Goal: Navigation & Orientation: Understand site structure

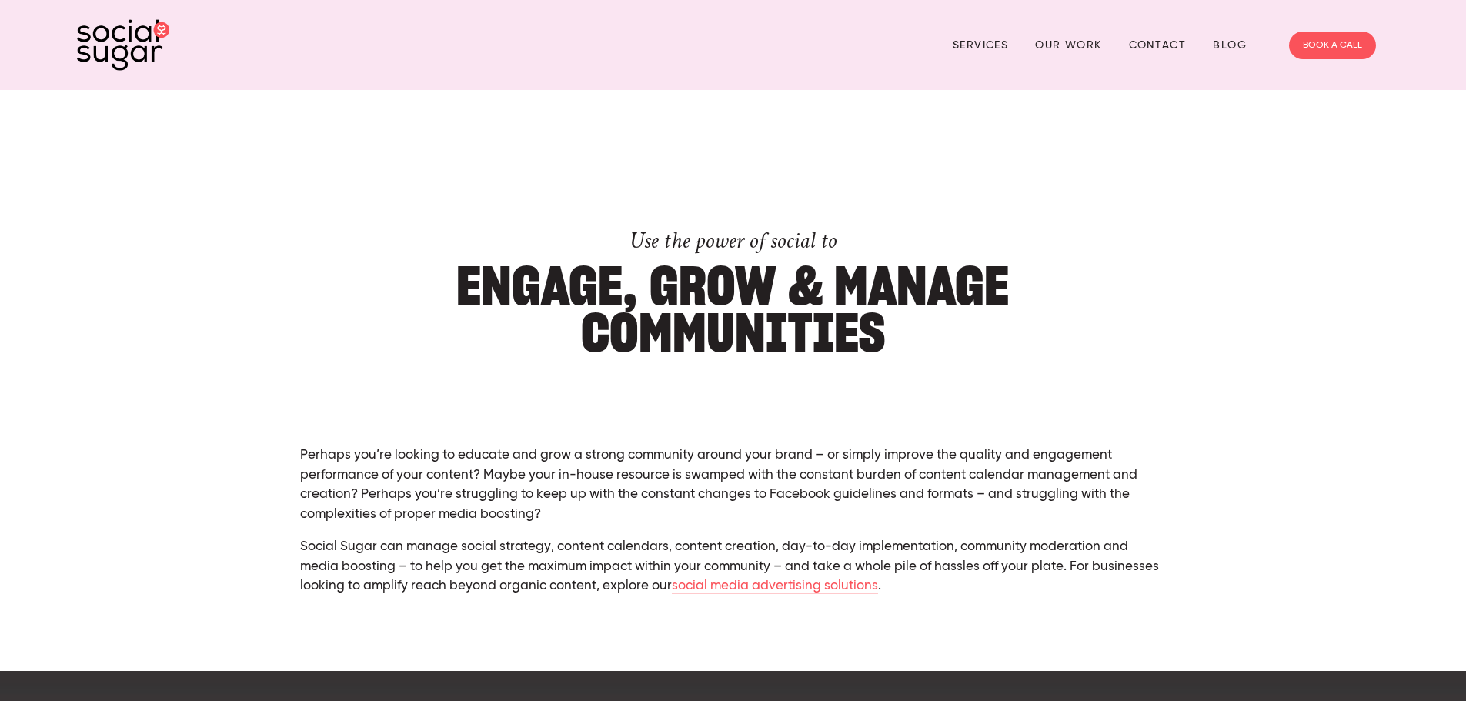
click at [146, 53] on img at bounding box center [123, 45] width 92 height 52
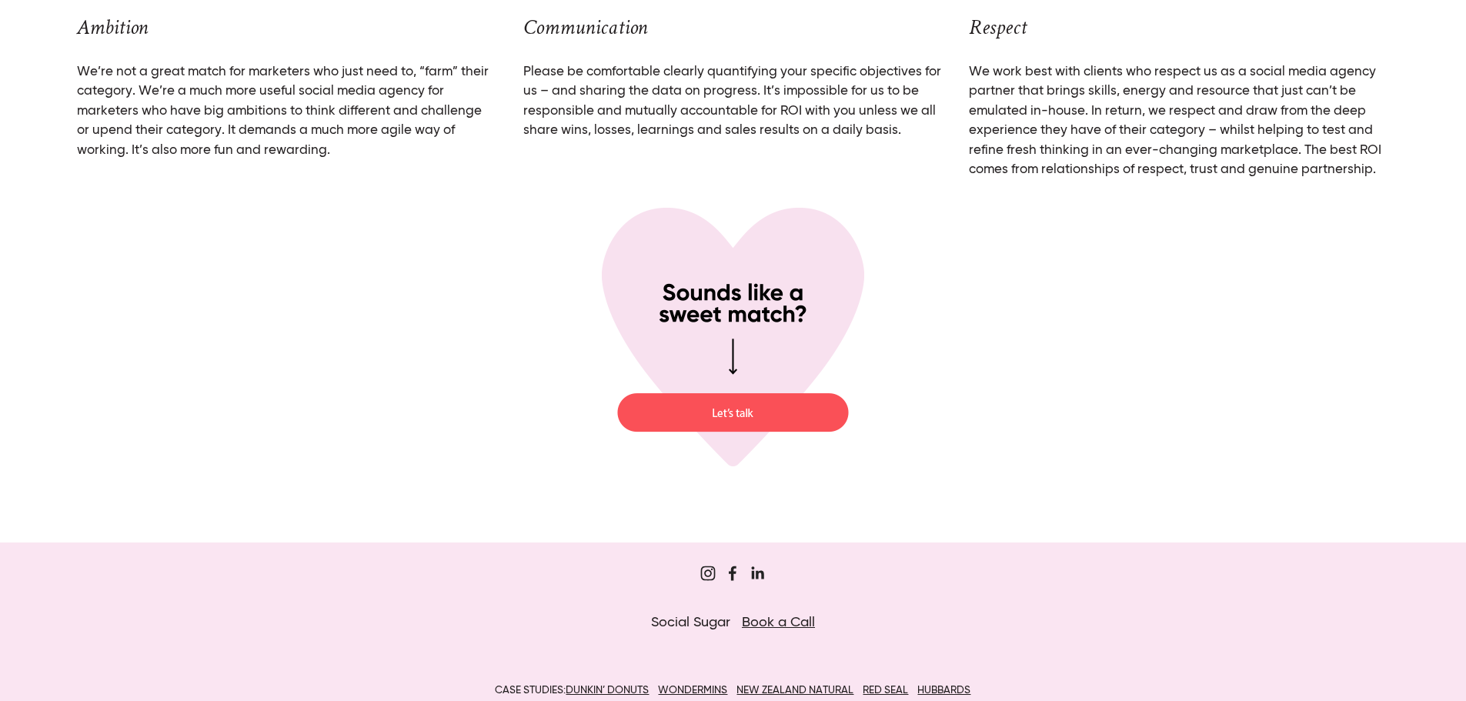
scroll to position [5962, 0]
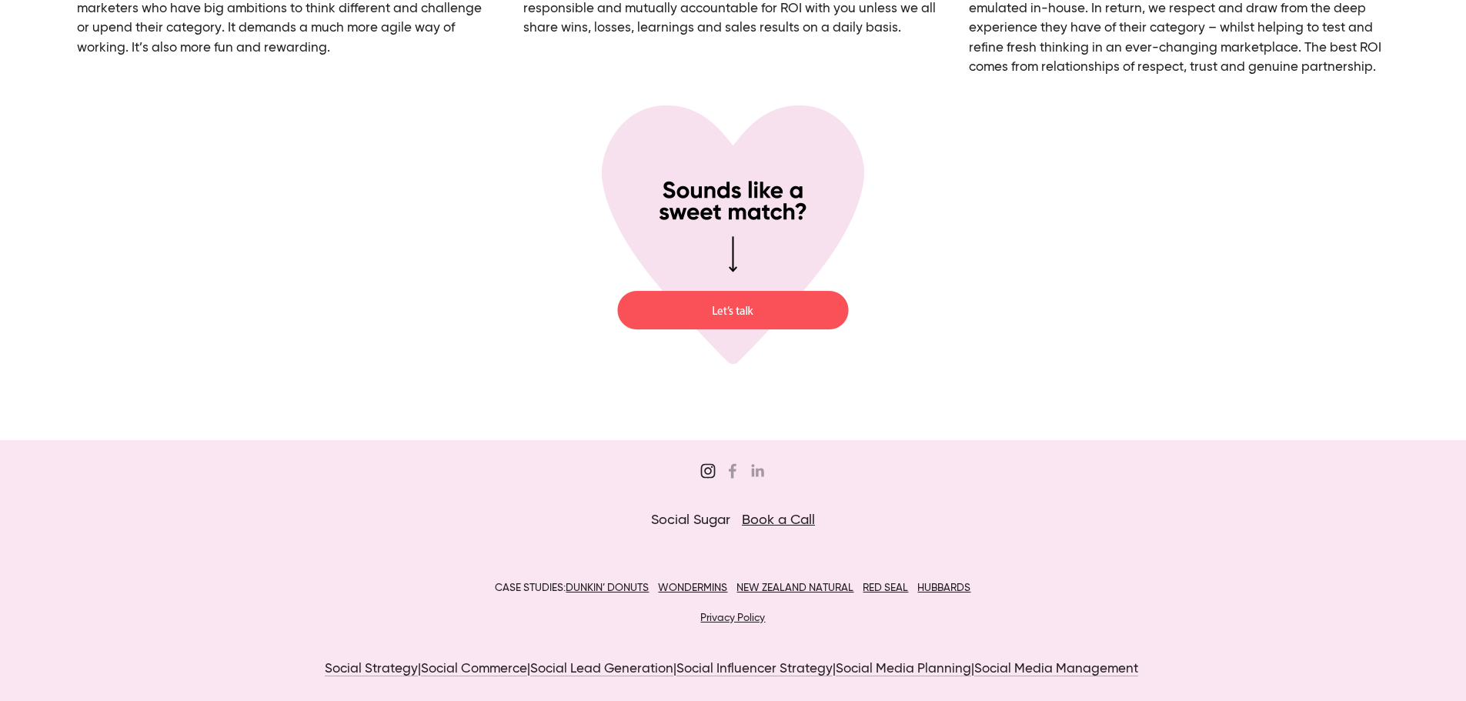
click at [704, 469] on use "Sugar&Partners" at bounding box center [708, 471] width 31 height 31
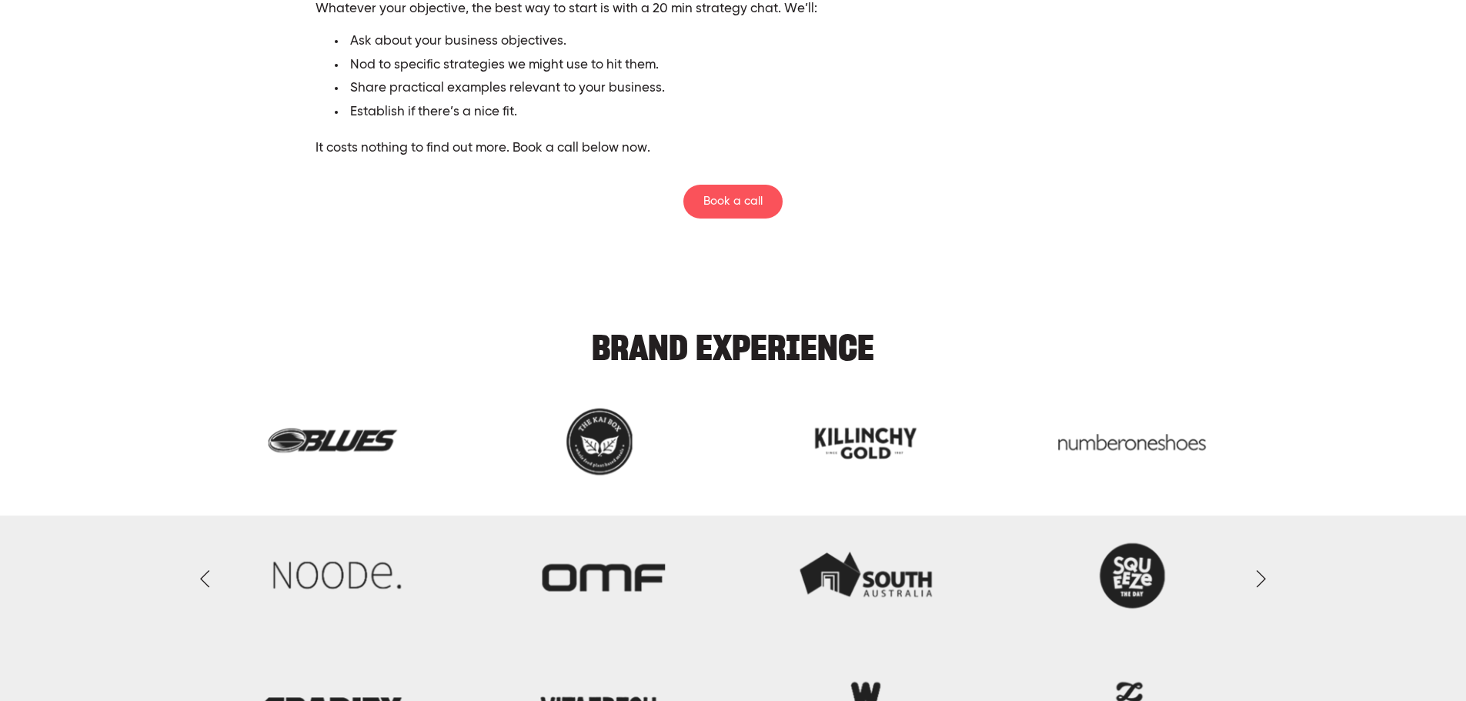
scroll to position [3961, 0]
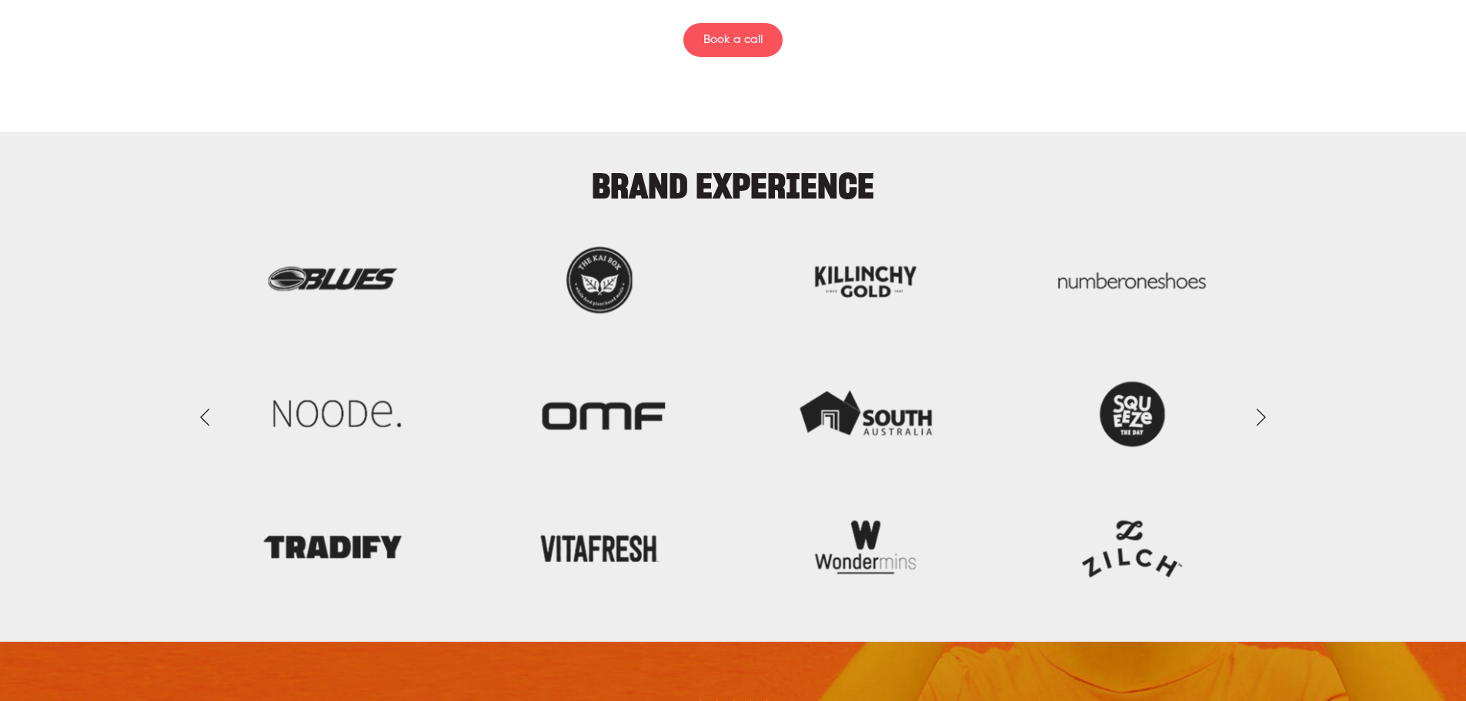
click at [1268, 416] on link "Next Slide" at bounding box center [1261, 417] width 34 height 46
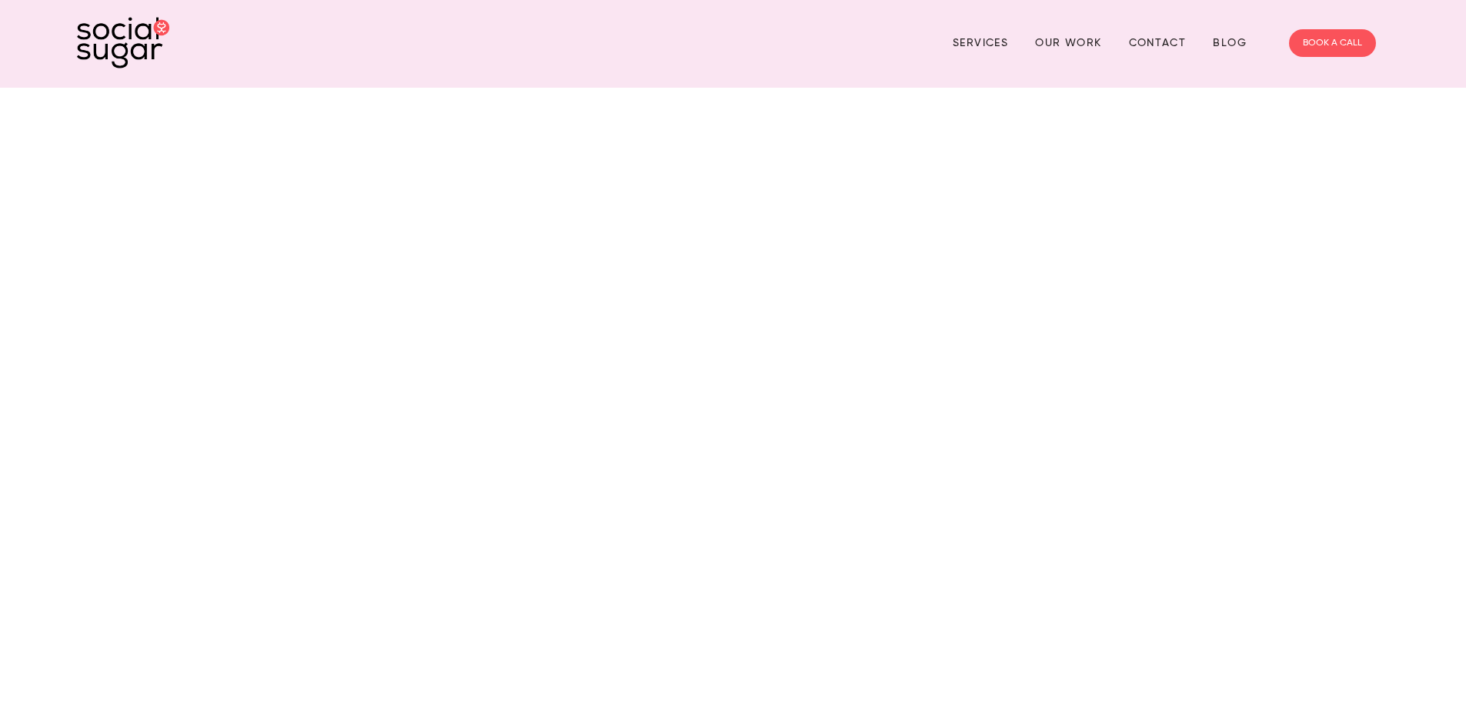
scroll to position [0, 0]
click at [1170, 42] on link "Contact" at bounding box center [1158, 45] width 58 height 24
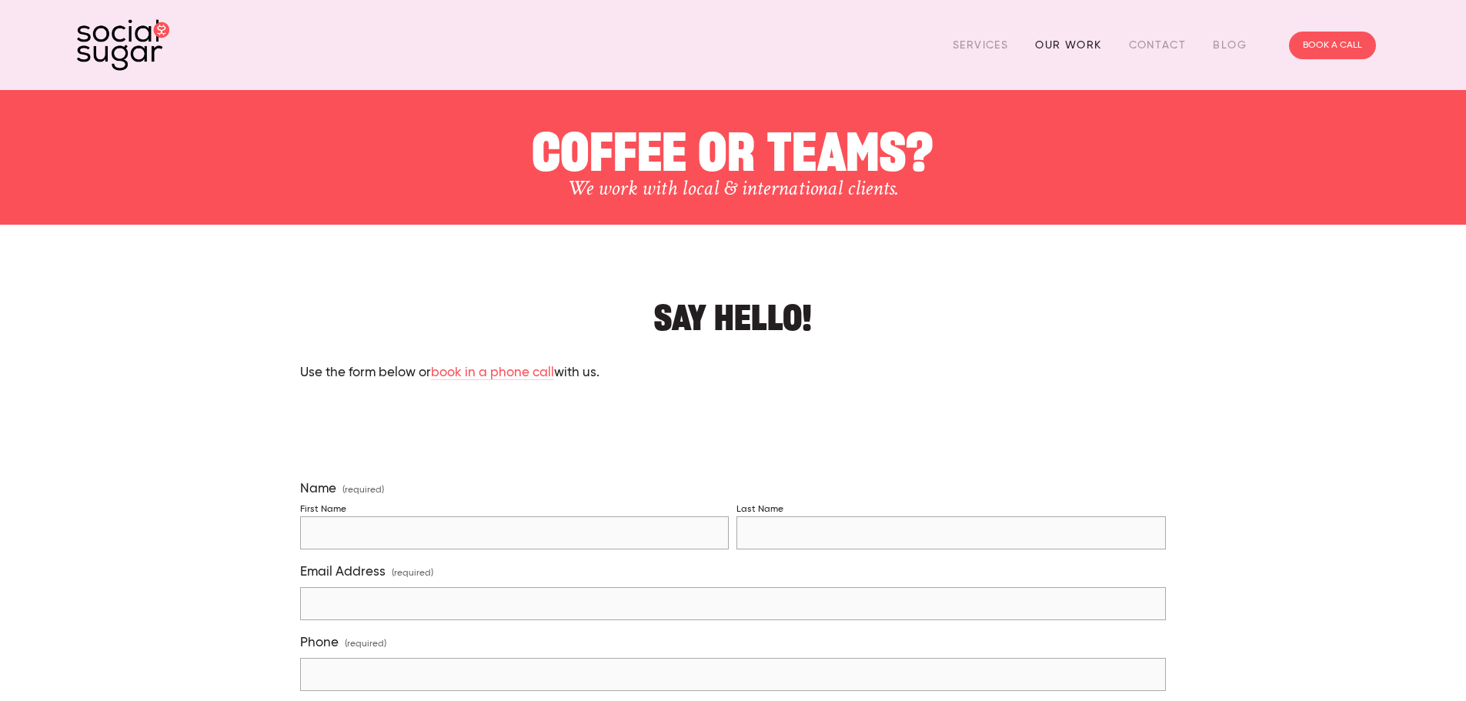
click at [1091, 42] on link "Our Work" at bounding box center [1068, 45] width 66 height 24
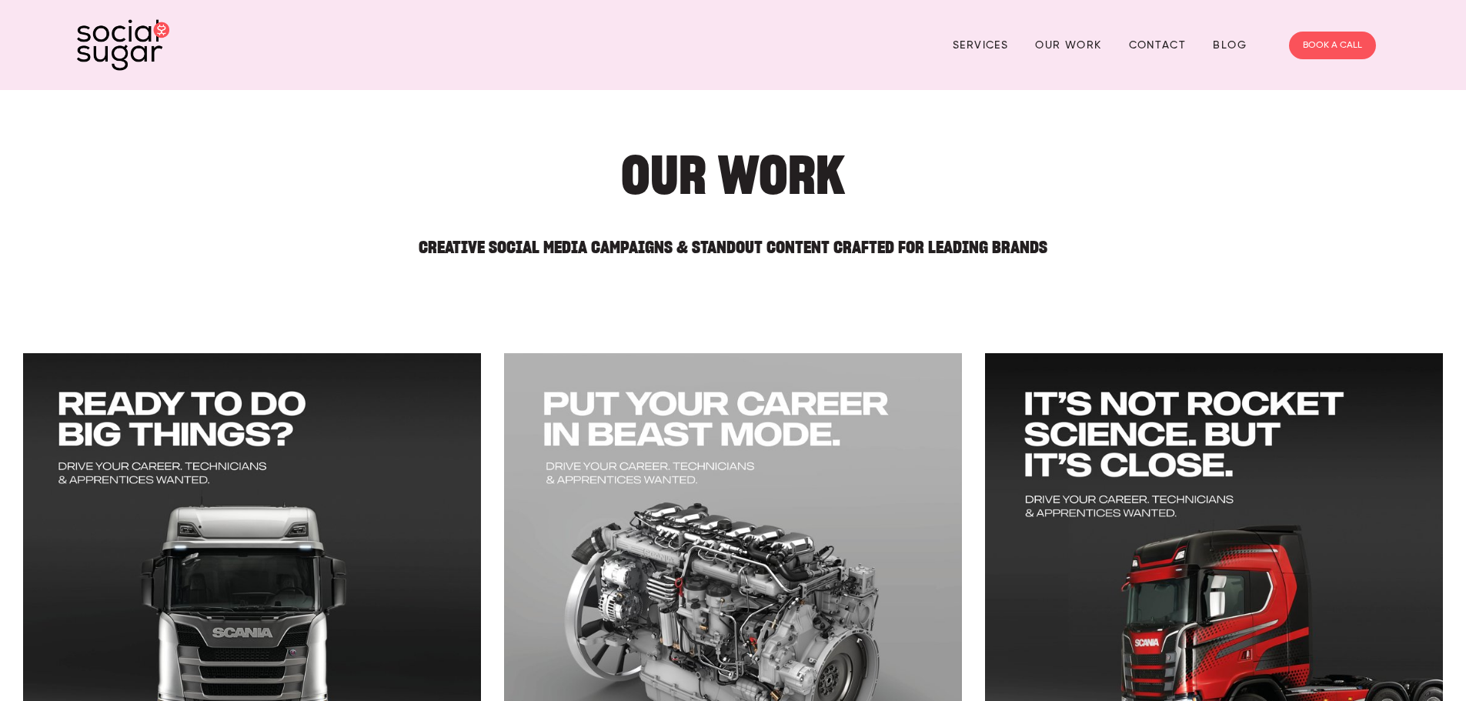
click at [1000, 41] on link "Services" at bounding box center [980, 45] width 55 height 24
